Goal: Understand process/instructions: Learn how to perform a task or action

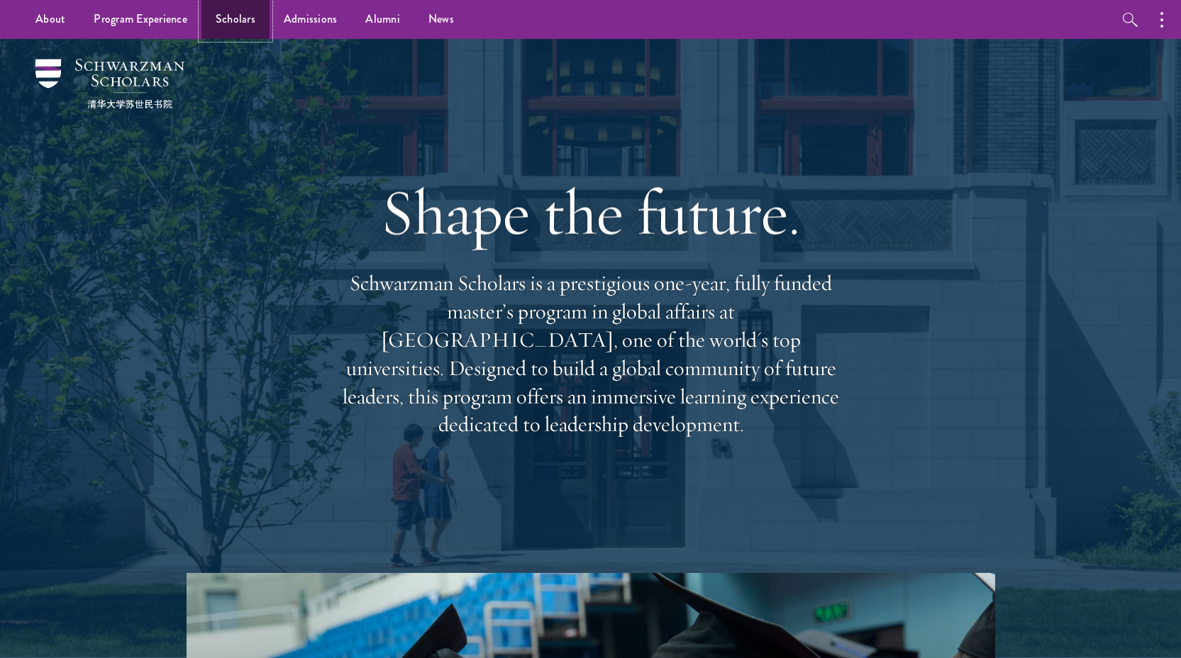
click at [247, 20] on link "Scholars" at bounding box center [235, 19] width 68 height 39
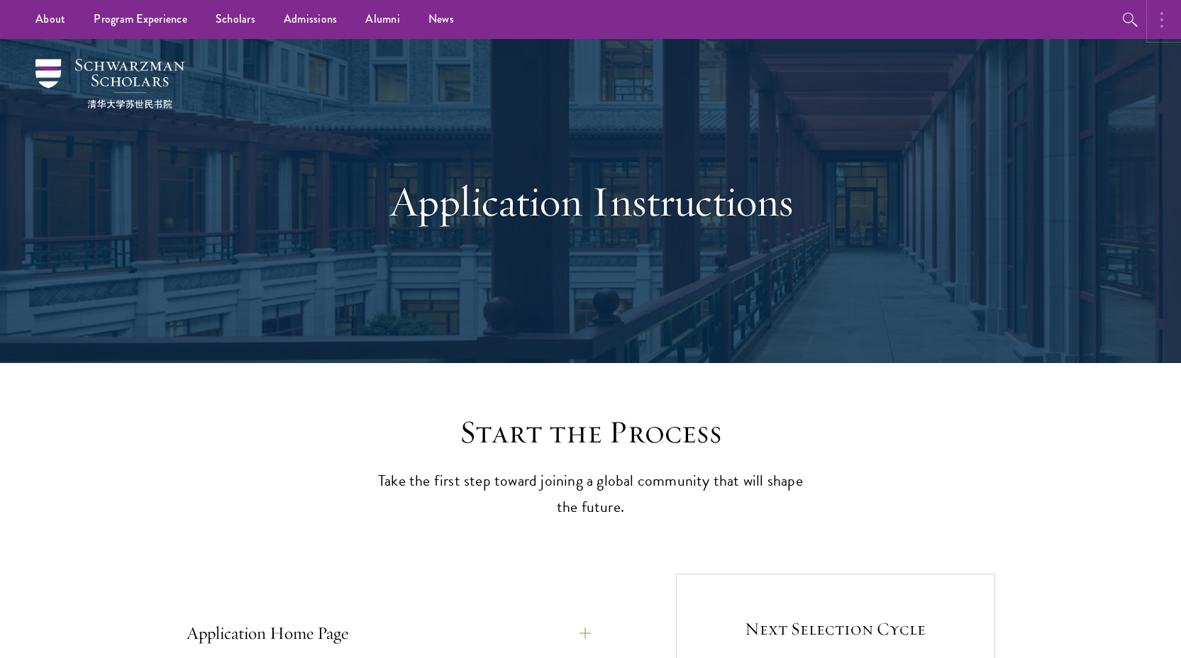
click at [1160, 15] on icon "button" at bounding box center [1161, 19] width 3 height 17
click at [909, 150] on div "Application Instructions" at bounding box center [590, 201] width 1021 height 324
